Goal: Find specific page/section: Find specific page/section

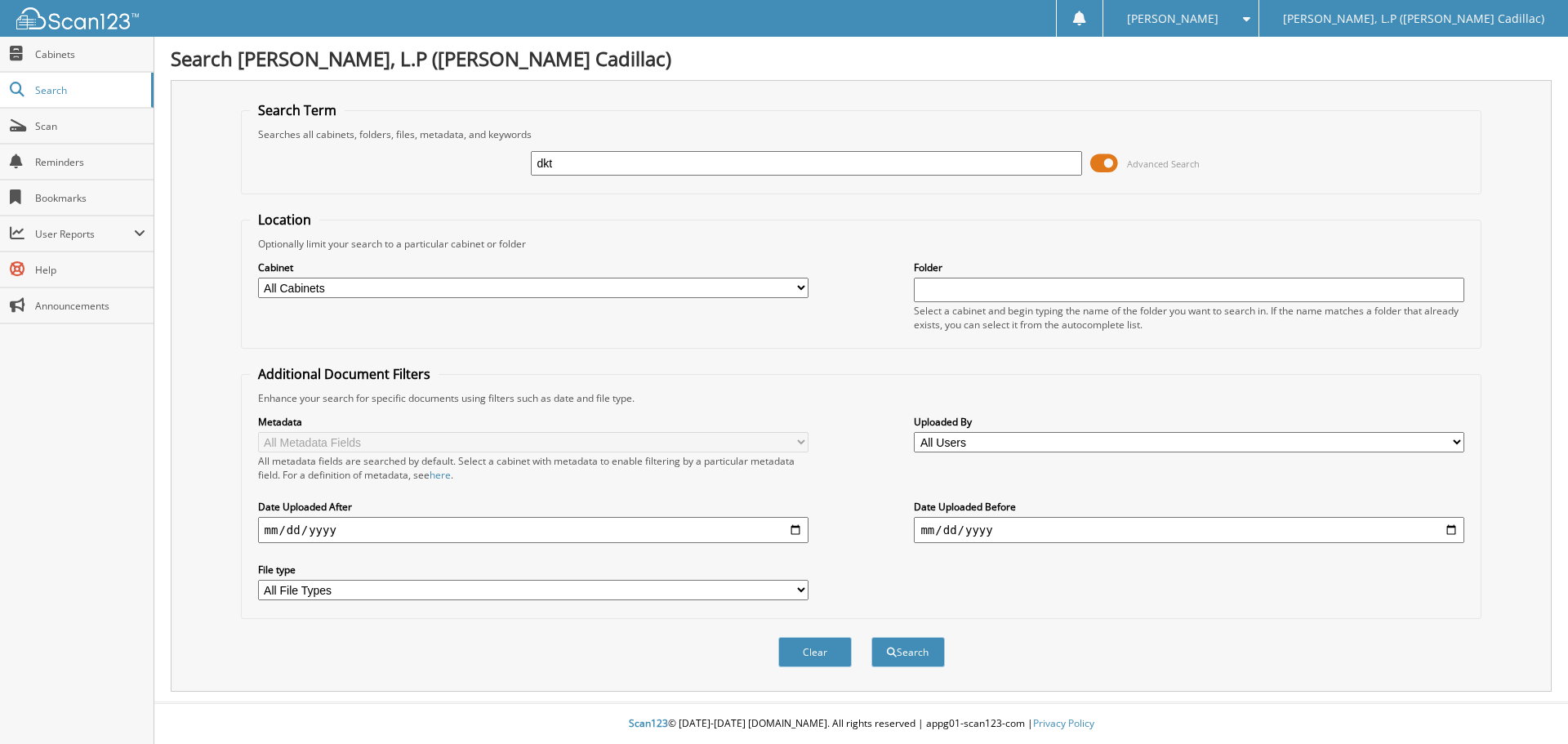
type input "dkt"
click at [871, 637] on button "Search" at bounding box center [908, 652] width 74 height 30
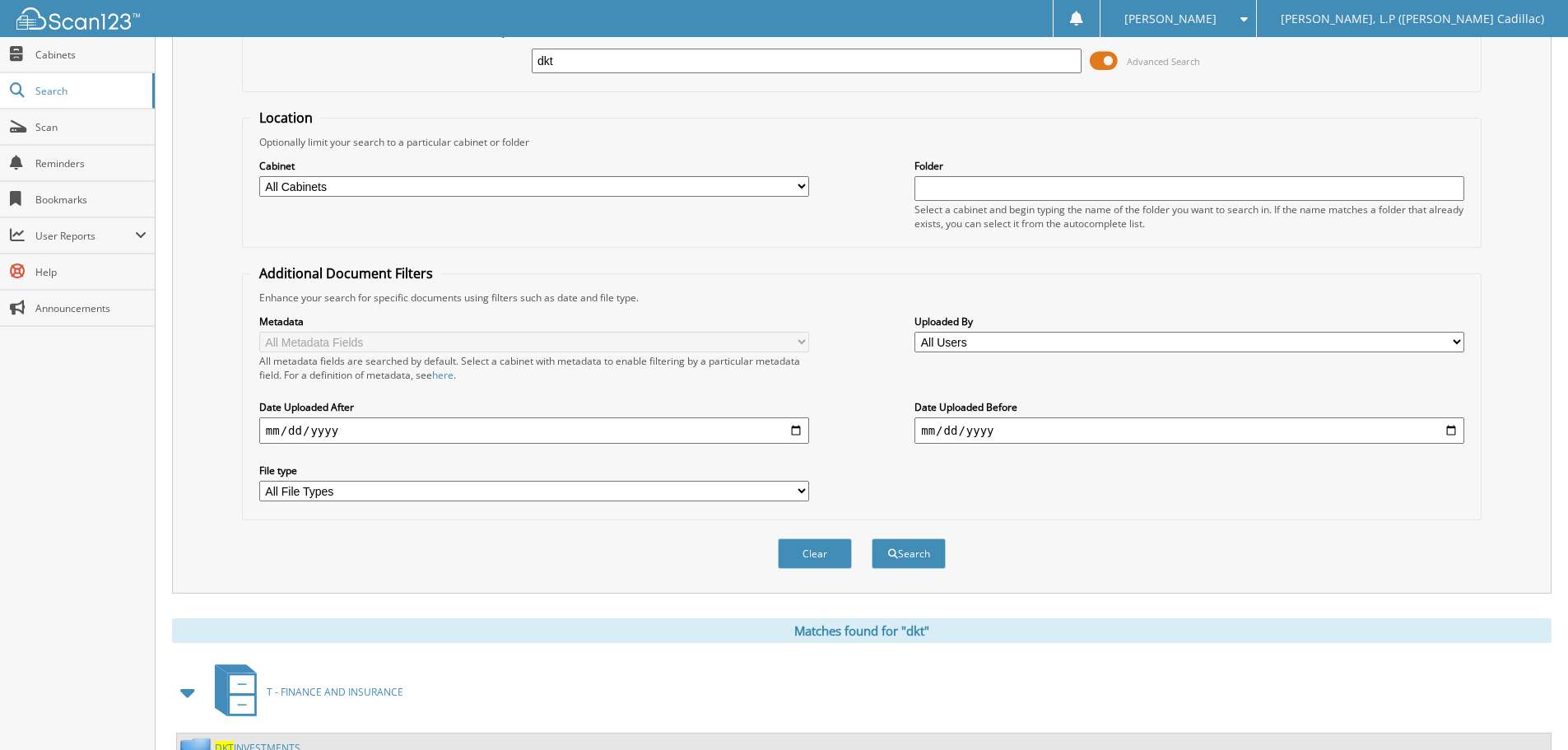
scroll to position [262, 0]
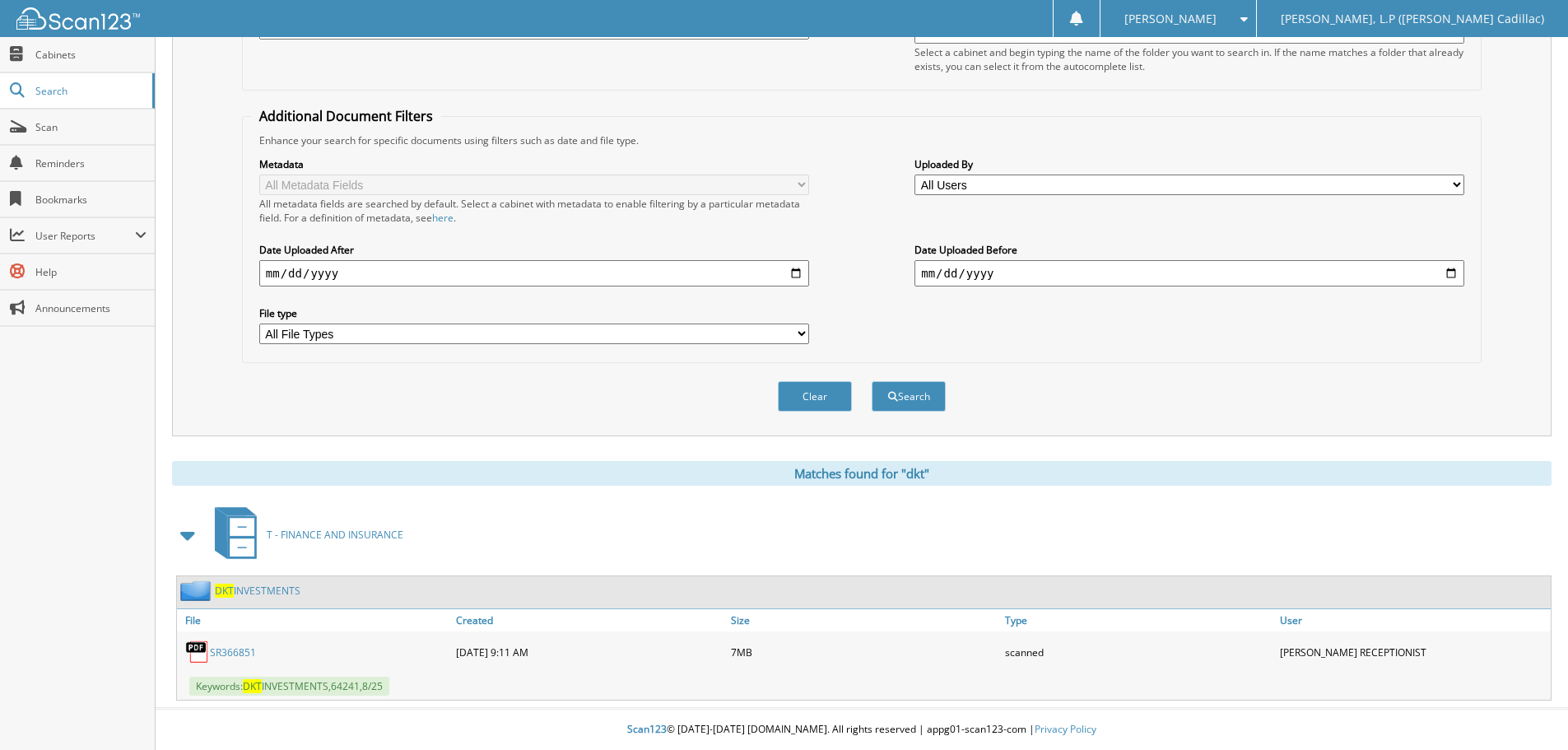
click at [235, 652] on link "SR366851" at bounding box center [233, 652] width 46 height 14
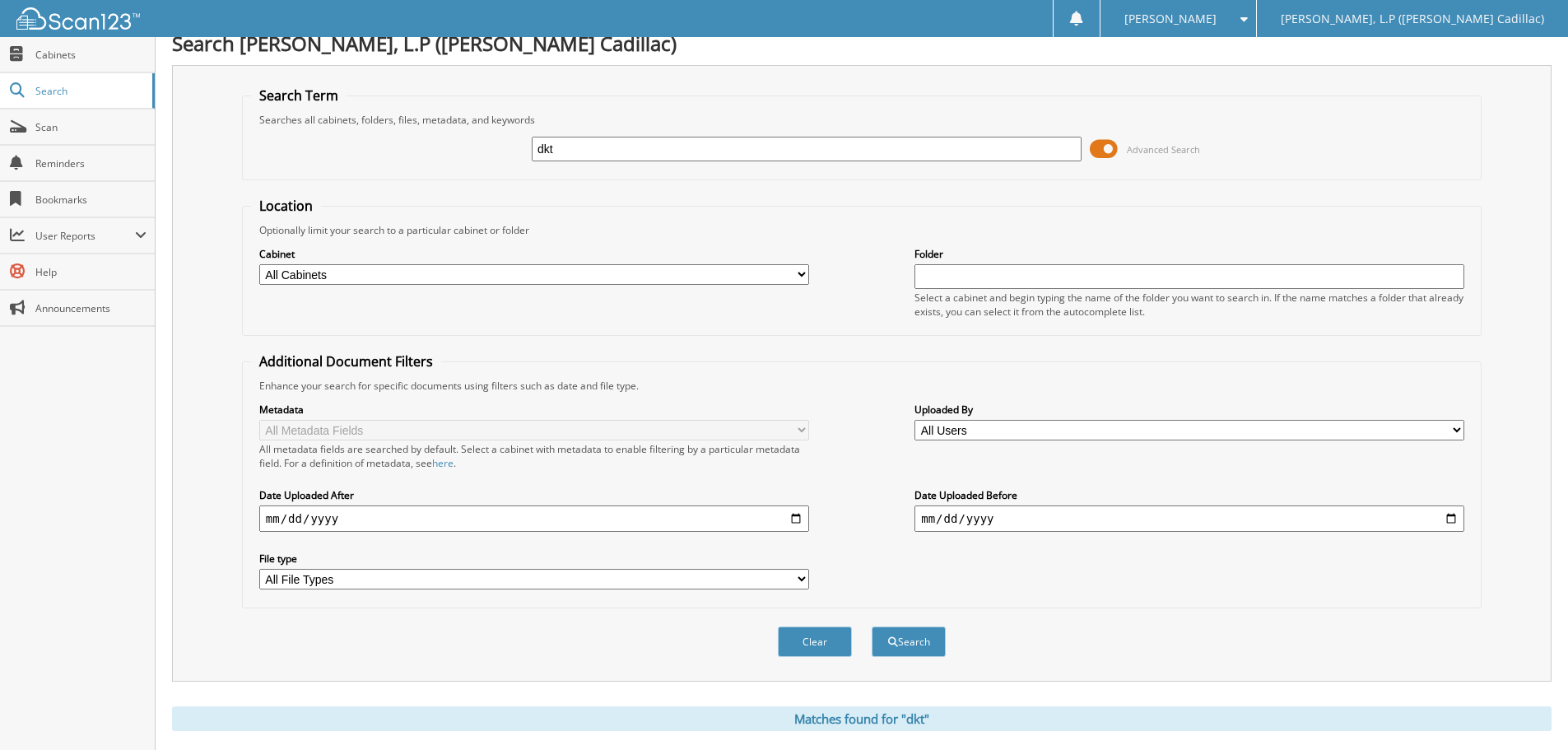
scroll to position [0, 0]
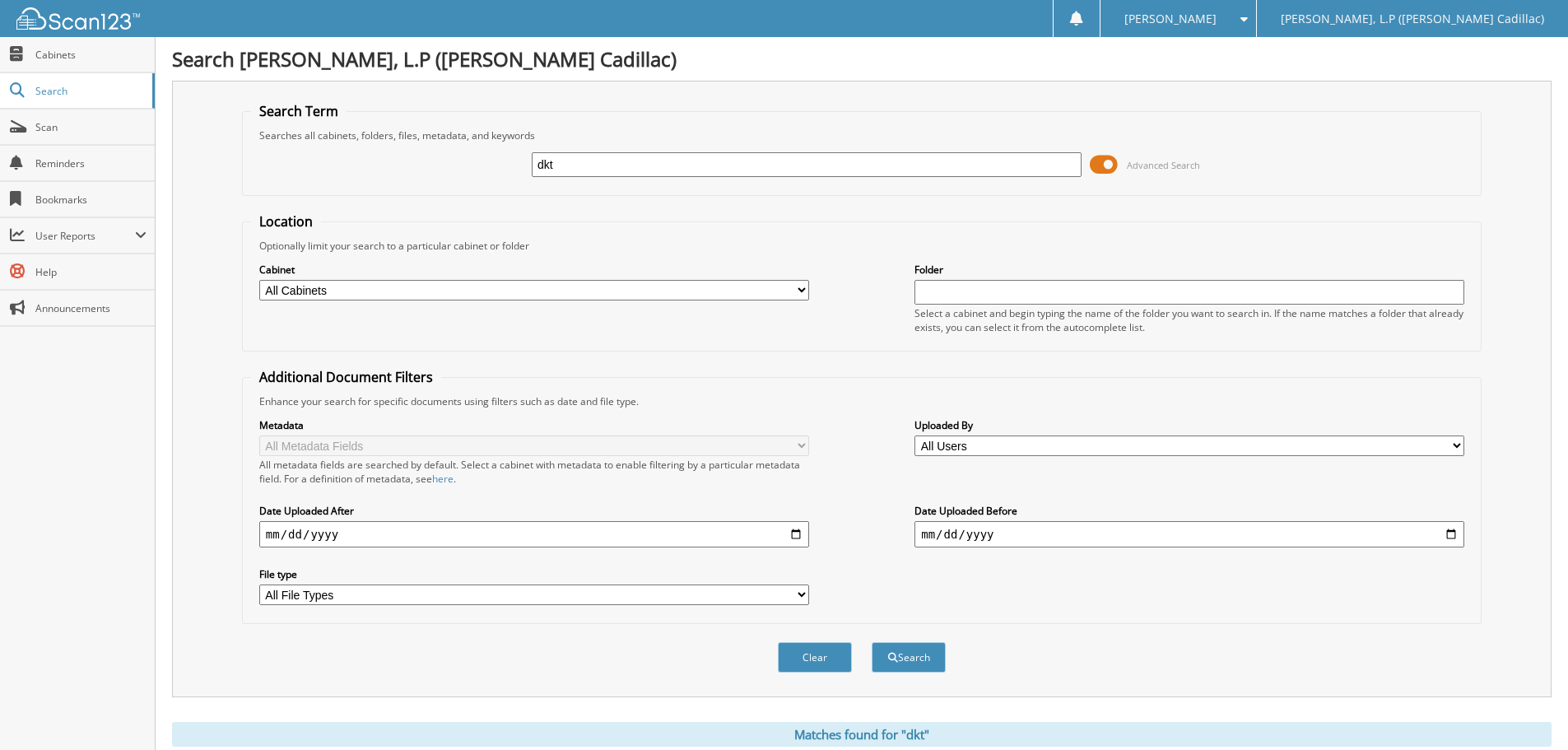
drag, startPoint x: 288, startPoint y: 181, endPoint x: 156, endPoint y: 190, distance: 132.3
click at [236, 188] on div "Search Term Searches all cabinets, folders, files, metadata, and keywords dkt A…" at bounding box center [861, 388] width 1379 height 617
type input "[PERSON_NAME]"
click at [871, 642] on button "Search" at bounding box center [909, 657] width 74 height 31
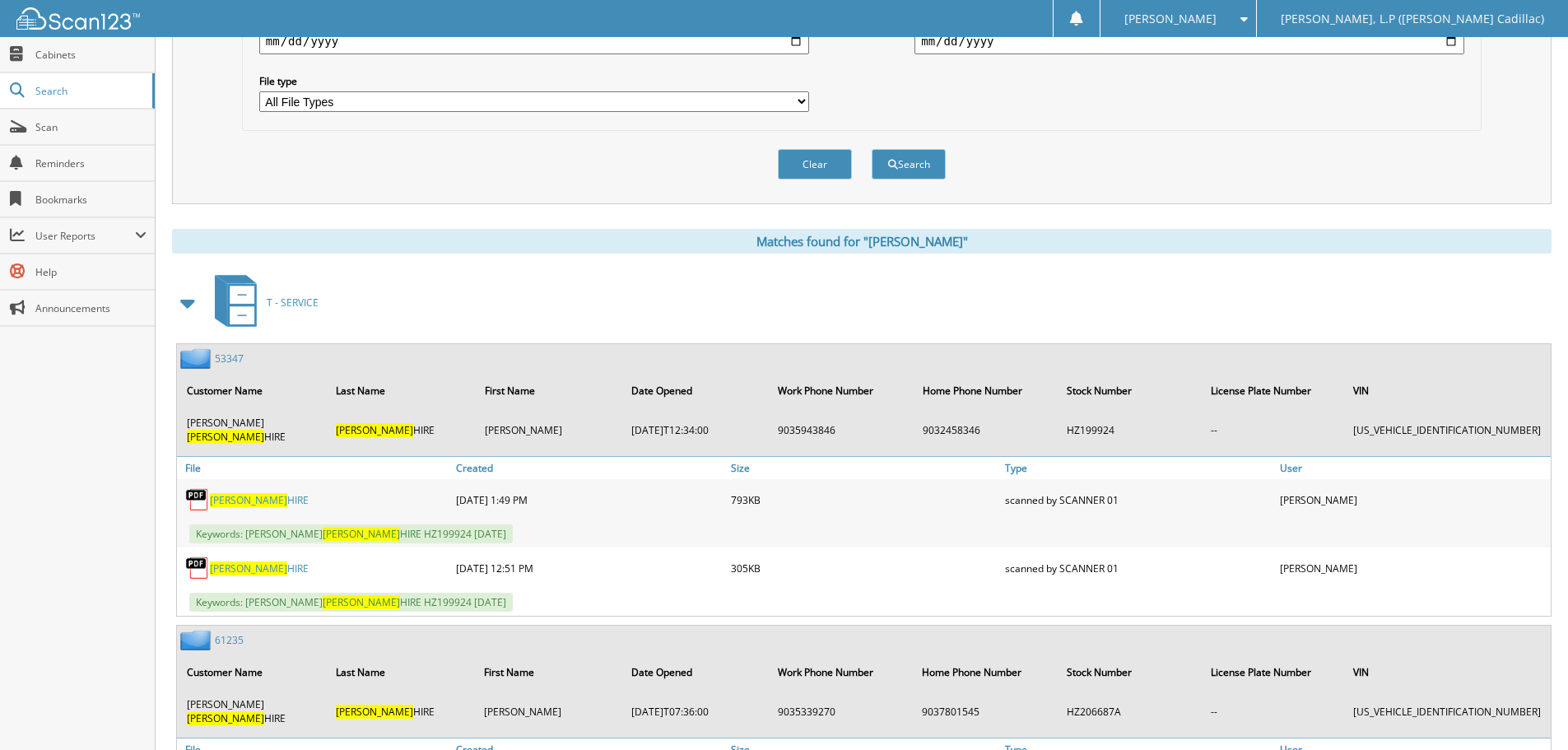
scroll to position [494, 0]
click at [192, 305] on span at bounding box center [189, 302] width 23 height 30
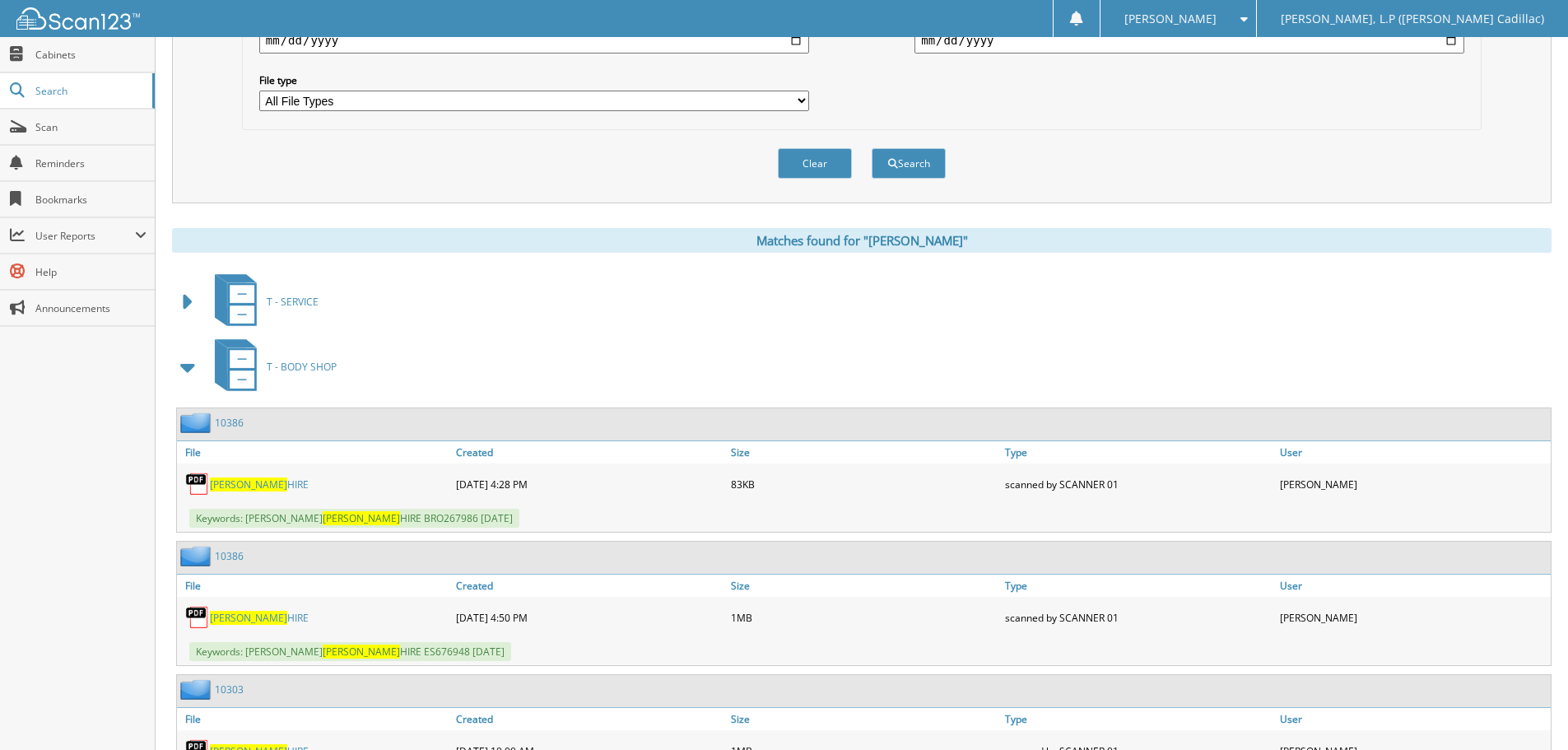
click at [191, 357] on span at bounding box center [189, 368] width 23 height 30
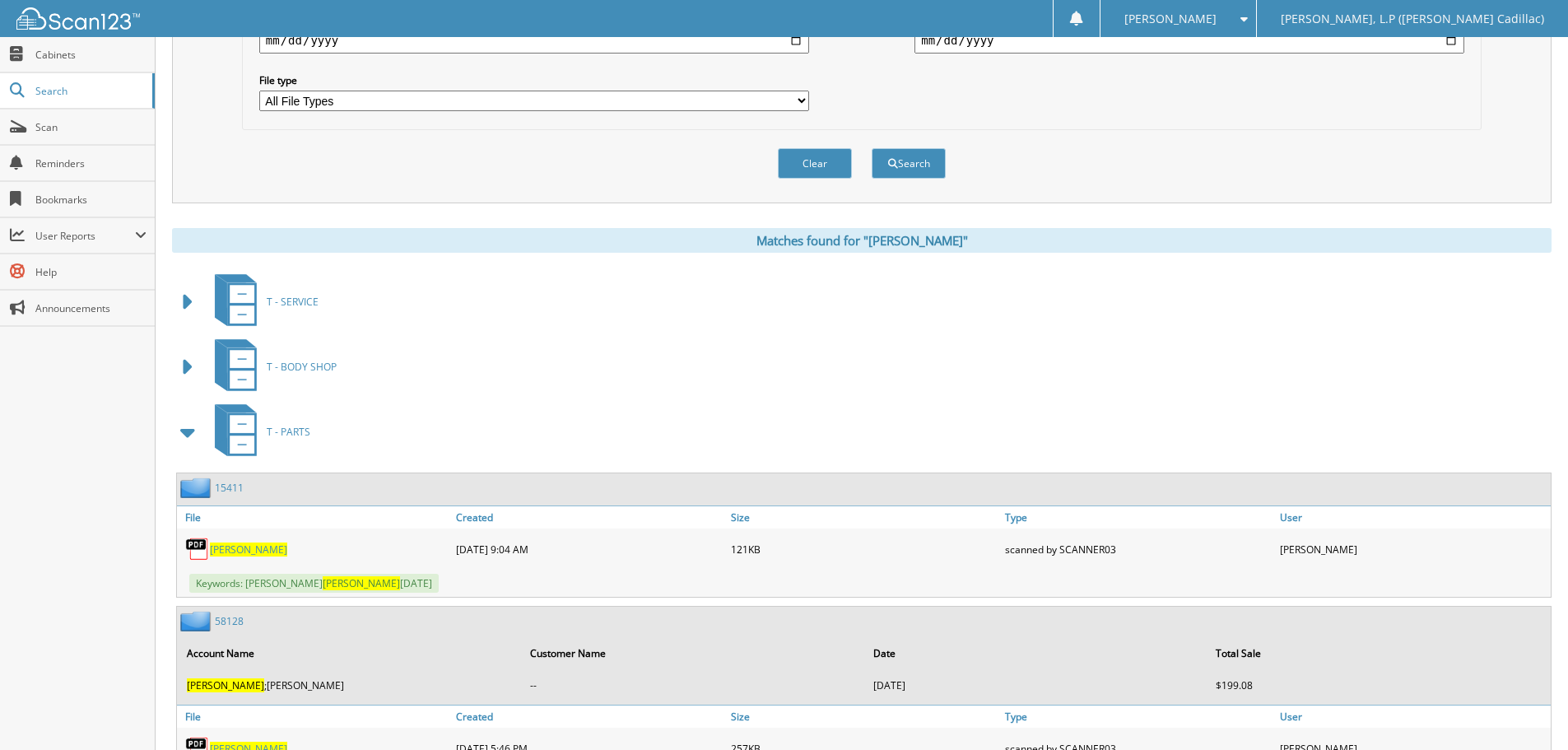
click at [178, 417] on span at bounding box center [189, 432] width 23 height 30
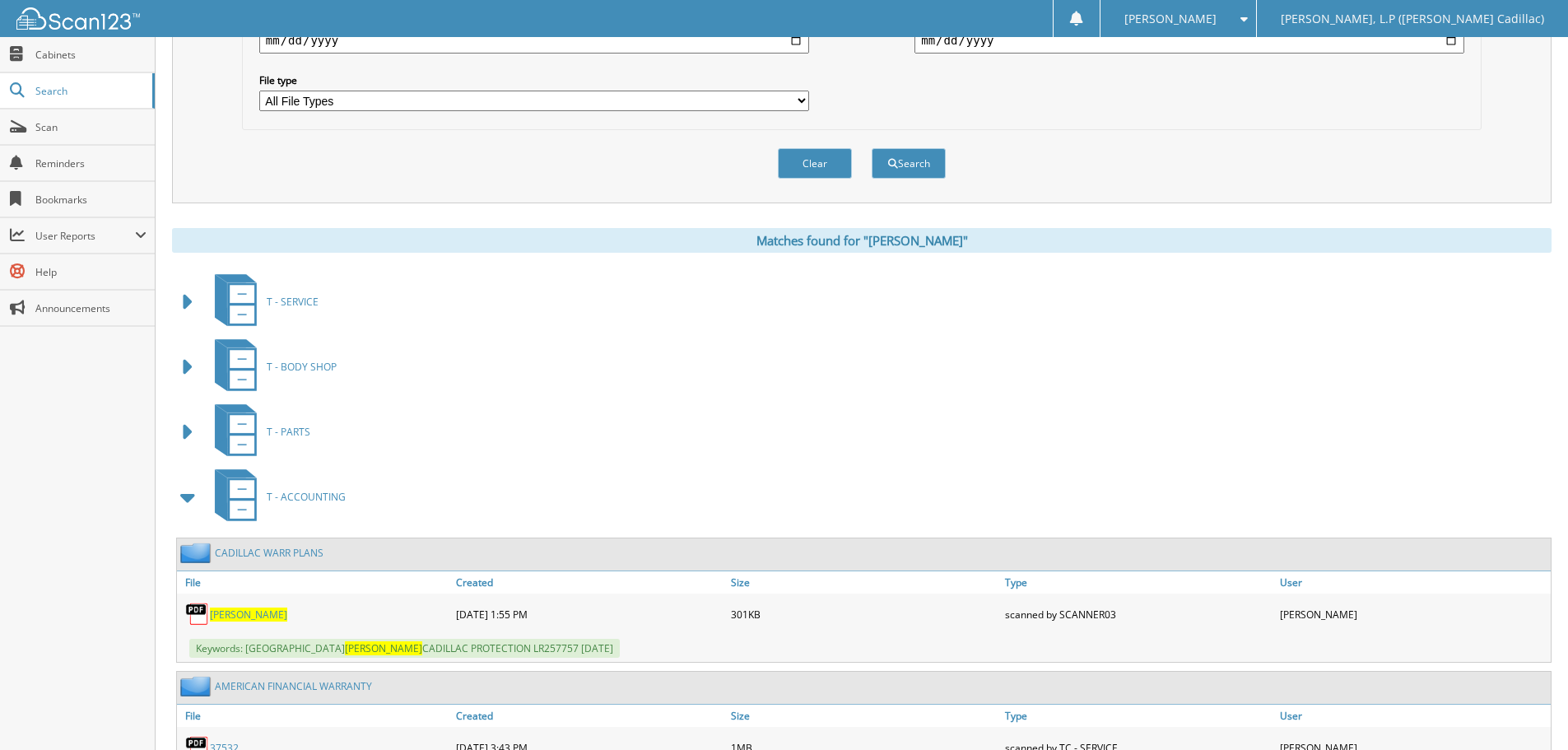
click at [191, 493] on span at bounding box center [189, 498] width 23 height 30
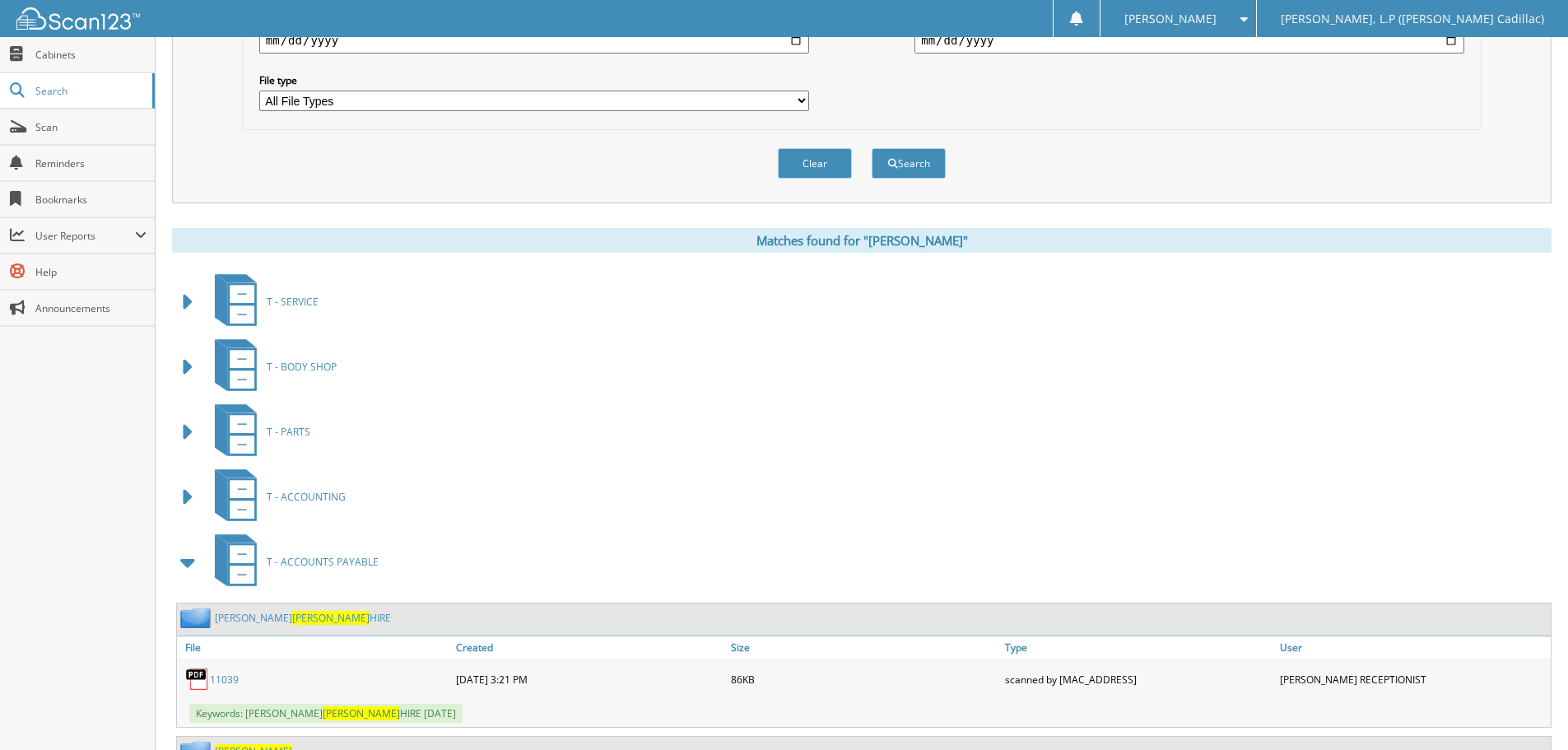
click at [186, 563] on span at bounding box center [189, 563] width 23 height 30
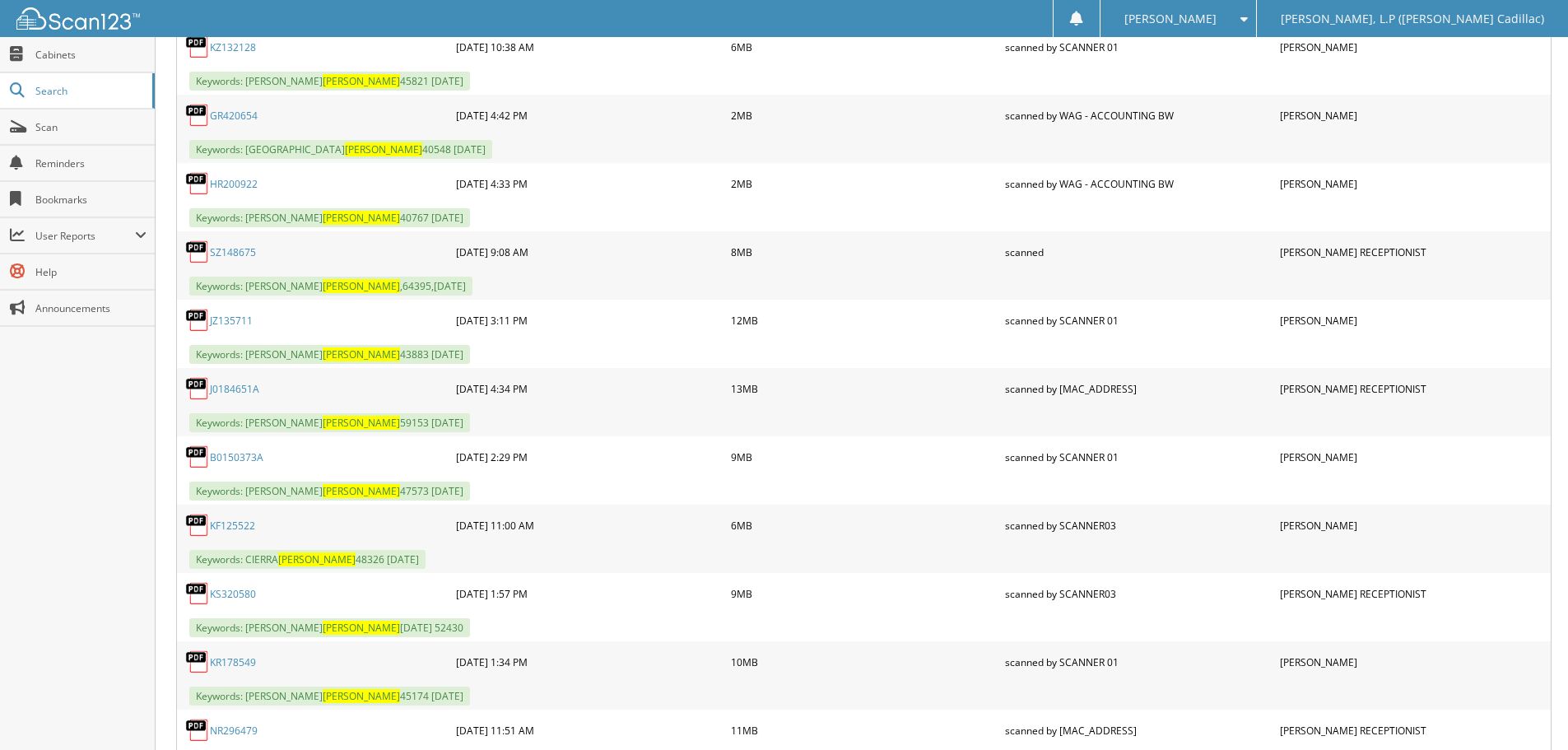
scroll to position [1976, 0]
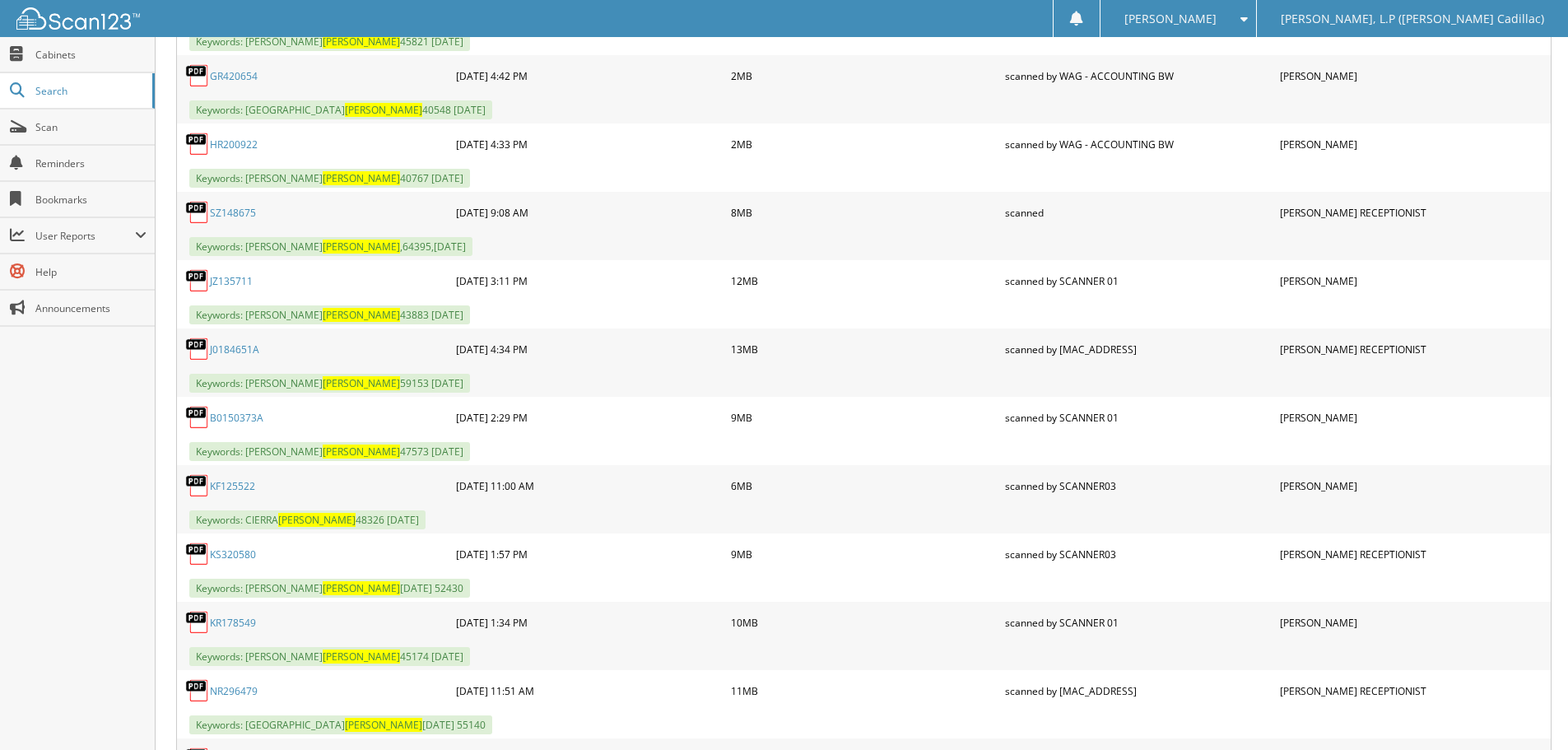
click at [223, 216] on link "SZ148675" at bounding box center [233, 213] width 46 height 14
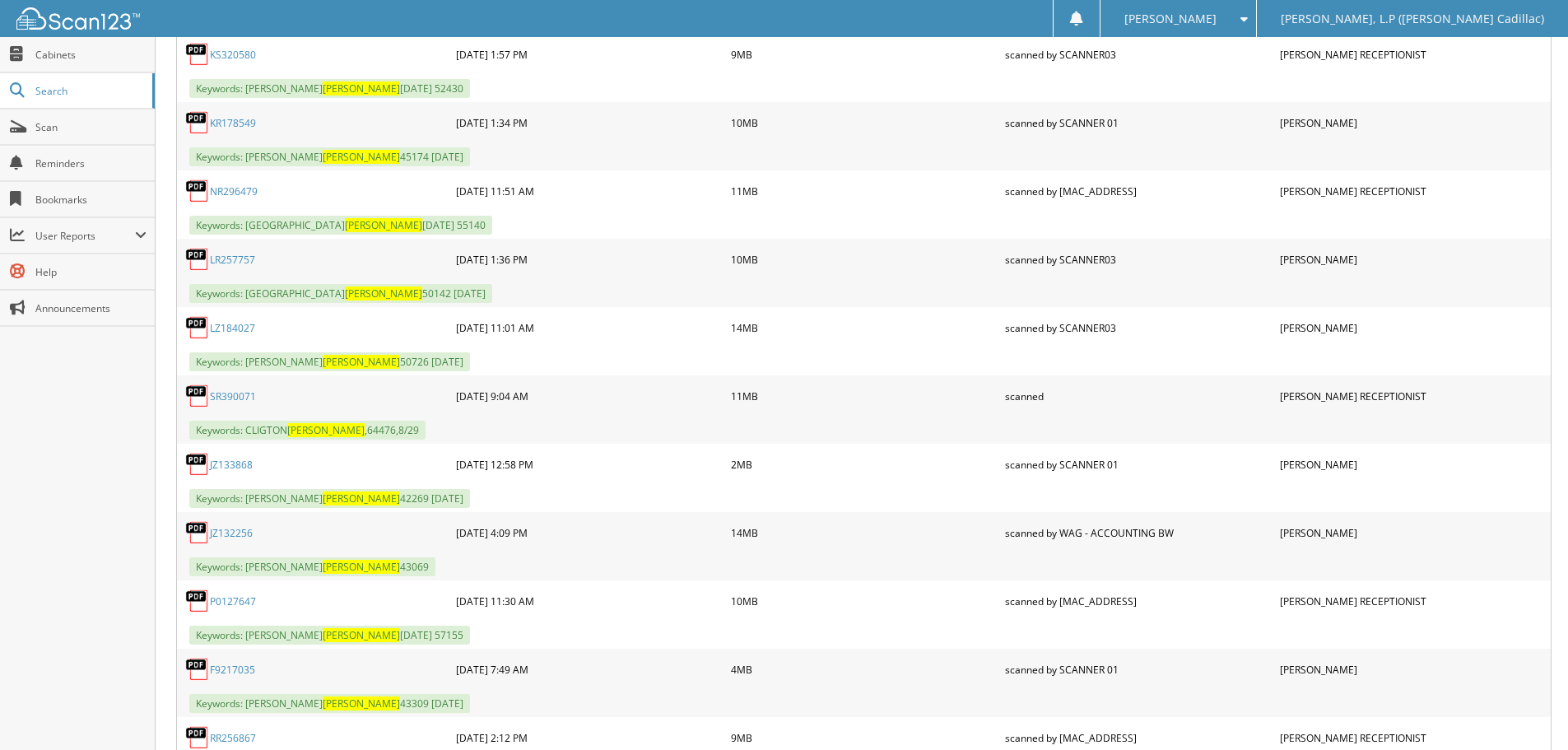
scroll to position [2470, 0]
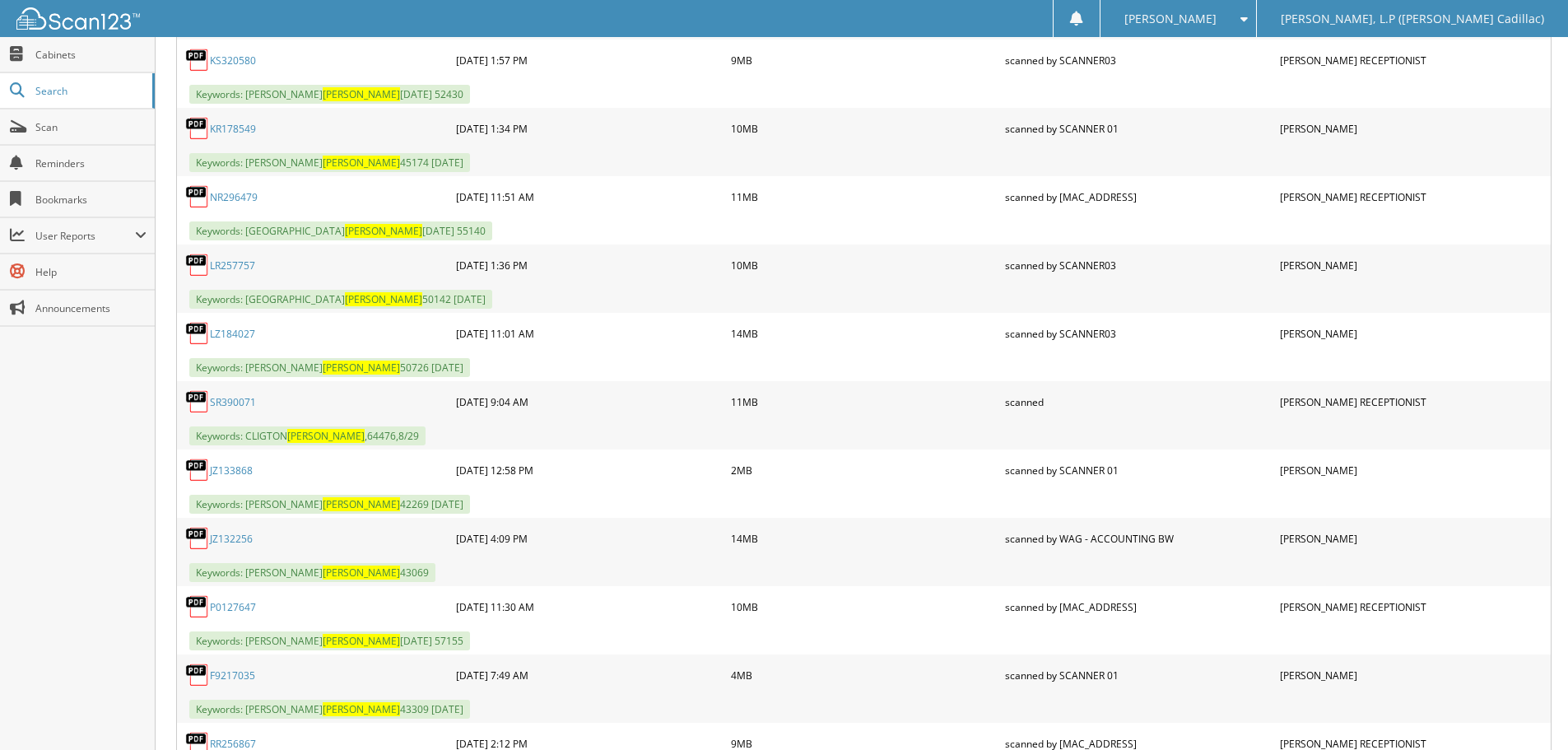
click at [228, 394] on div "SR390071" at bounding box center [314, 402] width 275 height 33
click at [228, 398] on link "SR390071" at bounding box center [233, 401] width 46 height 14
